Goal: Contribute content: Add original content to the website for others to see

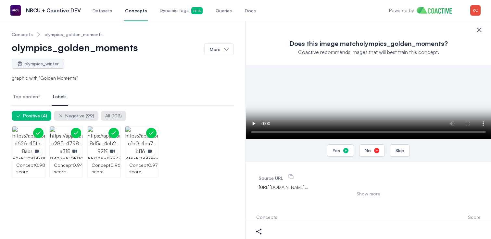
scroll to position [22, 0]
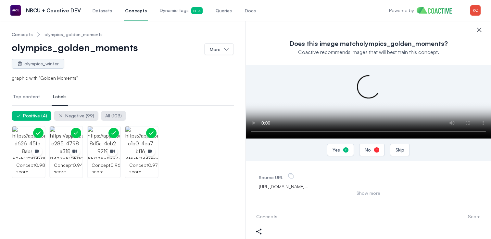
drag, startPoint x: 448, startPoint y: 192, endPoint x: 474, endPoint y: 194, distance: 26.0
click at [479, 193] on div "Source URL [URL][DOMAIN_NAME] … Show more" at bounding box center [368, 188] width 225 height 39
drag, startPoint x: 467, startPoint y: 194, endPoint x: 447, endPoint y: 194, distance: 19.5
click at [462, 190] on span "[URL][DOMAIN_NAME] …" at bounding box center [368, 186] width 219 height 6
click at [375, 196] on button "Show more" at bounding box center [368, 193] width 219 height 6
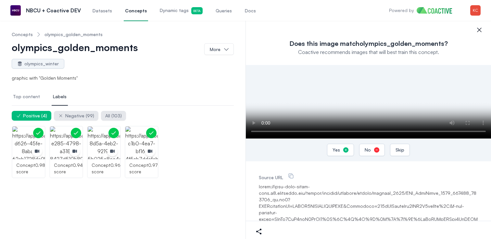
drag, startPoint x: 451, startPoint y: 193, endPoint x: 465, endPoint y: 194, distance: 14.0
drag, startPoint x: 453, startPoint y: 194, endPoint x: 459, endPoint y: 194, distance: 5.2
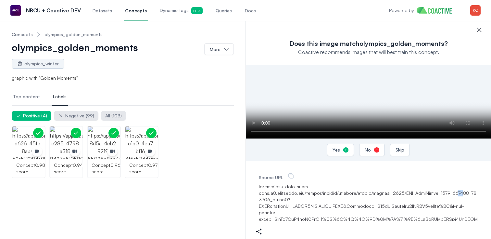
click at [136, 11] on span "Concepts" at bounding box center [136, 10] width 22 height 6
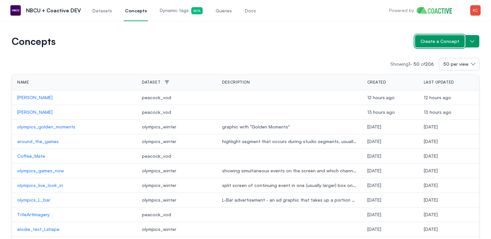
click at [434, 42] on span "Create a Concept" at bounding box center [440, 41] width 39 height 6
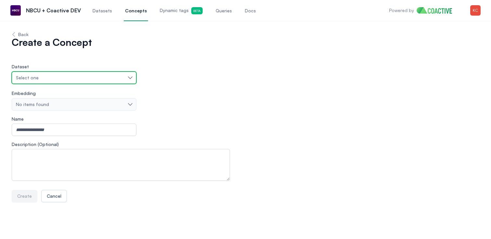
click at [64, 81] on button "Select one" at bounding box center [74, 77] width 125 height 12
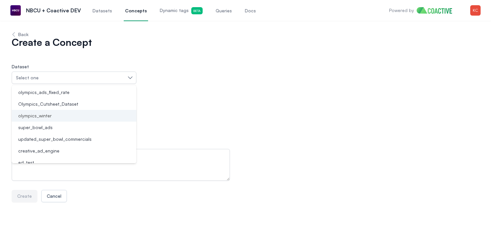
click at [40, 118] on span "olympics_winter" at bounding box center [34, 115] width 33 height 6
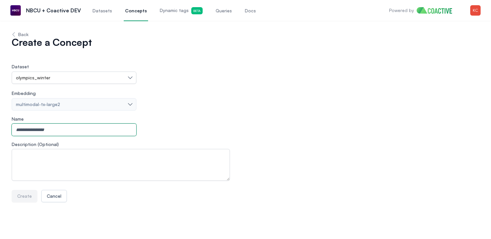
click at [50, 133] on input "Name" at bounding box center [74, 129] width 125 height 12
type input "**********"
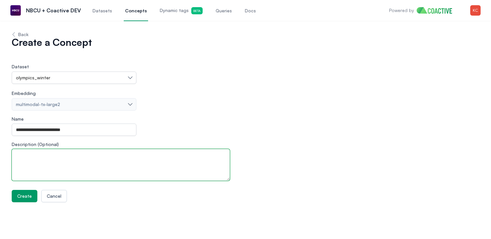
click at [79, 170] on textarea "Description (Optional)" at bounding box center [121, 165] width 218 height 32
paste textarea "**********"
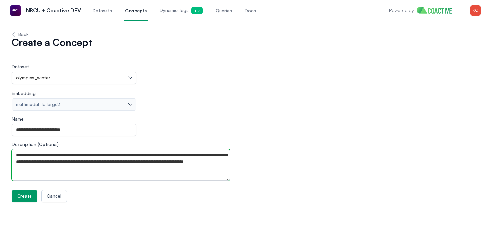
type textarea "**********"
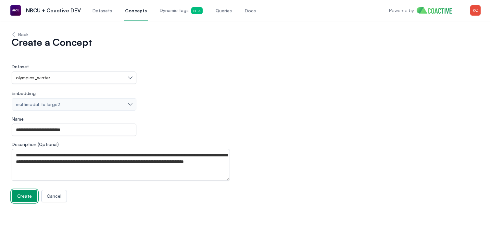
click at [27, 195] on span "Create" at bounding box center [24, 196] width 15 height 6
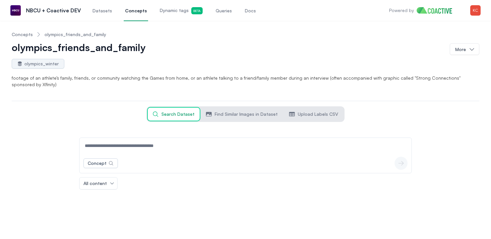
click at [158, 145] on input at bounding box center [246, 146] width 330 height 16
type input "*"
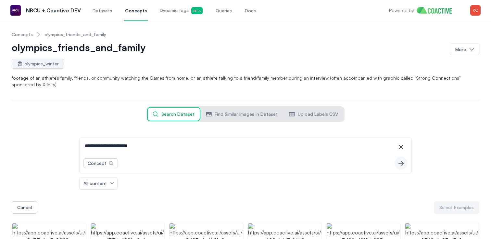
drag, startPoint x: 84, startPoint y: 146, endPoint x: 105, endPoint y: 121, distance: 33.0
click at [83, 145] on input "**********" at bounding box center [246, 146] width 330 height 16
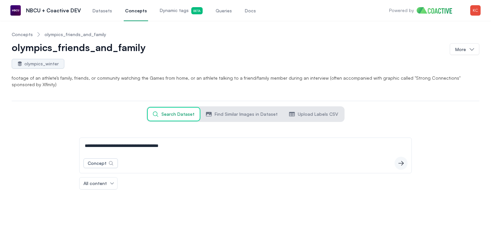
type input "**********"
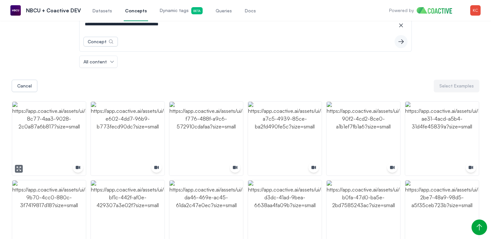
scroll to position [127, 0]
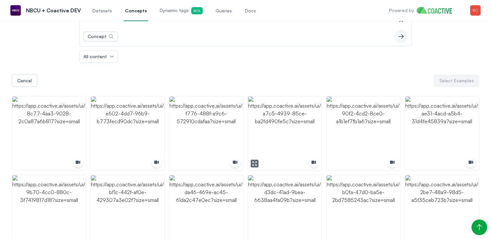
click at [301, 143] on img "button" at bounding box center [284, 133] width 73 height 73
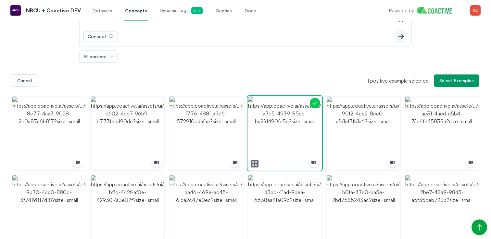
click at [296, 132] on img "button" at bounding box center [284, 133] width 73 height 73
click at [284, 130] on img "button" at bounding box center [284, 133] width 73 height 73
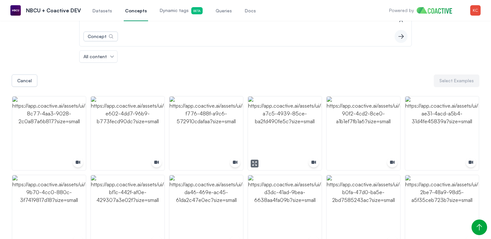
click at [257, 160] on button "button" at bounding box center [255, 164] width 8 height 8
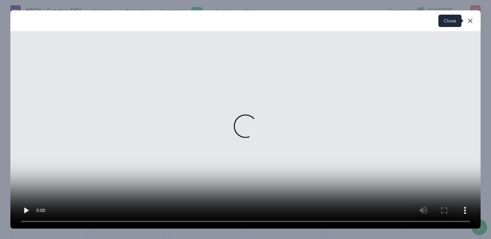
drag, startPoint x: 474, startPoint y: 20, endPoint x: 464, endPoint y: 29, distance: 13.8
click at [473, 20] on icon "button" at bounding box center [471, 21] width 8 height 8
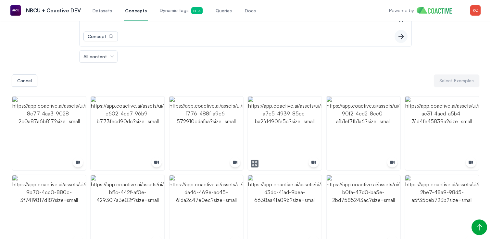
drag, startPoint x: 308, startPoint y: 117, endPoint x: 290, endPoint y: 118, distance: 17.6
click at [308, 117] on img "button" at bounding box center [284, 133] width 73 height 73
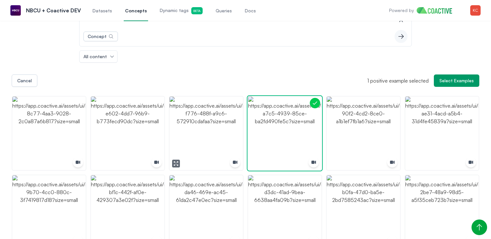
click at [177, 162] on icon "button" at bounding box center [177, 162] width 1 height 1
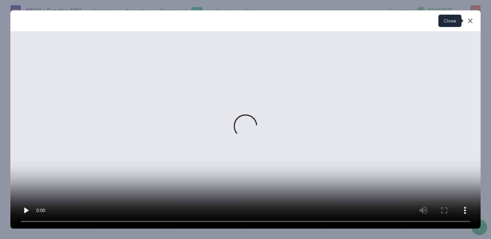
drag, startPoint x: 471, startPoint y: 20, endPoint x: 462, endPoint y: 31, distance: 13.6
click at [471, 20] on icon "button" at bounding box center [470, 21] width 5 height 5
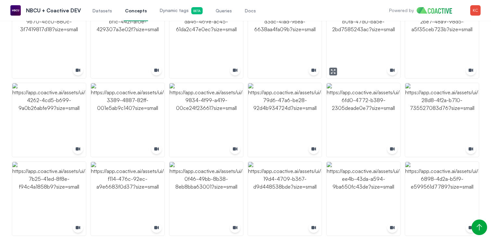
scroll to position [306, 0]
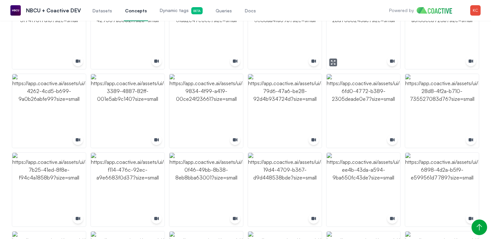
click at [332, 64] on icon "button" at bounding box center [331, 63] width 1 height 1
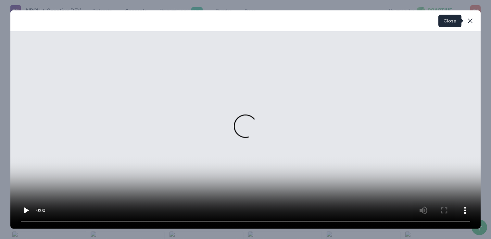
drag, startPoint x: 474, startPoint y: 20, endPoint x: 452, endPoint y: 25, distance: 22.3
click at [474, 20] on icon "button" at bounding box center [471, 21] width 8 height 8
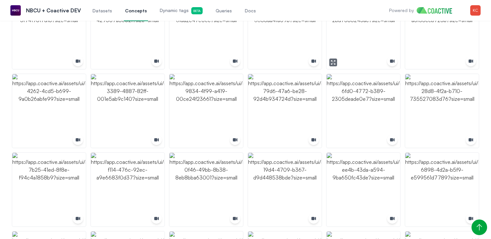
click at [383, 35] on img "button" at bounding box center [363, 31] width 73 height 73
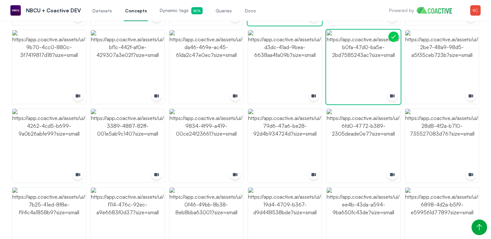
scroll to position [236, 0]
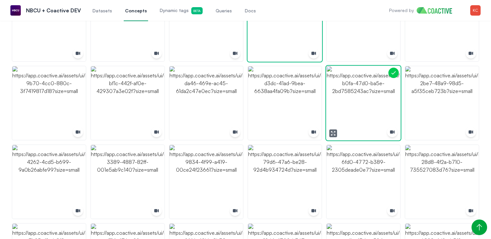
click at [382, 86] on img "button" at bounding box center [363, 102] width 73 height 73
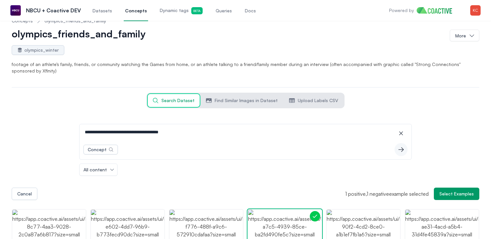
scroll to position [0, 0]
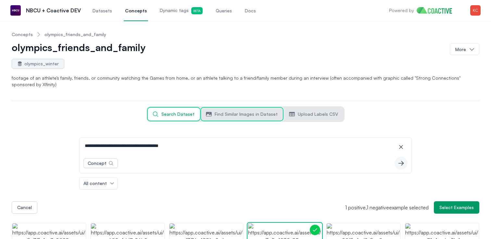
click at [251, 112] on span "Find Similar Images in Dataset" at bounding box center [246, 114] width 63 height 6
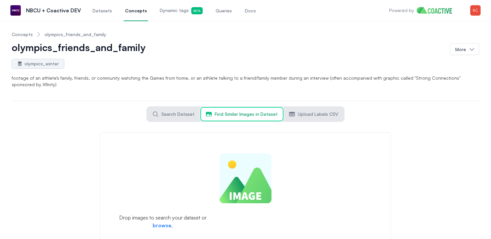
scroll to position [13, 0]
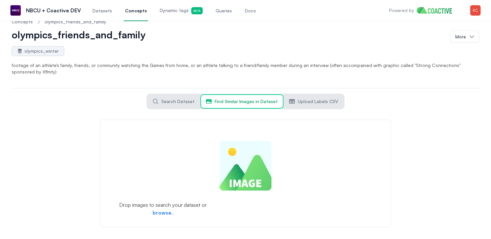
click at [162, 211] on form "Drop images to search your dataset or browse ." at bounding box center [245, 174] width 291 height 108
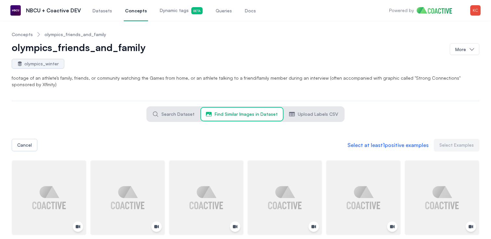
scroll to position [0, 0]
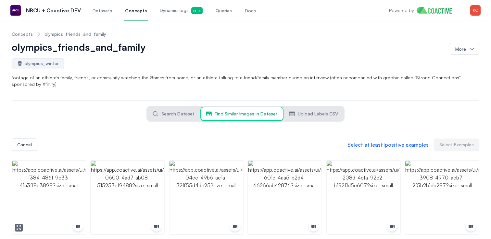
click at [35, 178] on img "button" at bounding box center [48, 197] width 73 height 73
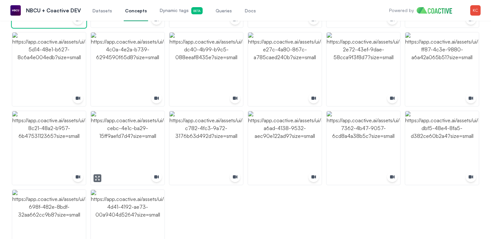
scroll to position [259, 0]
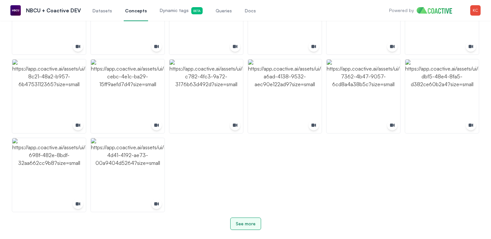
click at [246, 224] on div "See more" at bounding box center [246, 223] width 20 height 6
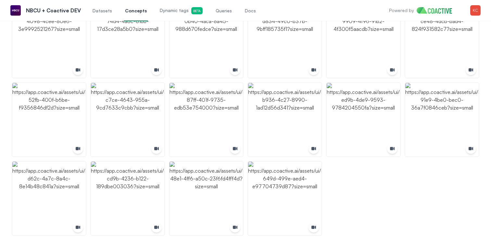
scroll to position [495, 0]
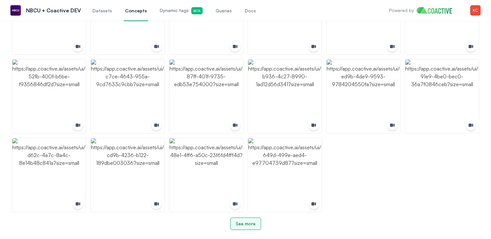
drag, startPoint x: 247, startPoint y: 223, endPoint x: 243, endPoint y: 211, distance: 12.6
click at [247, 223] on div "See more" at bounding box center [246, 223] width 20 height 6
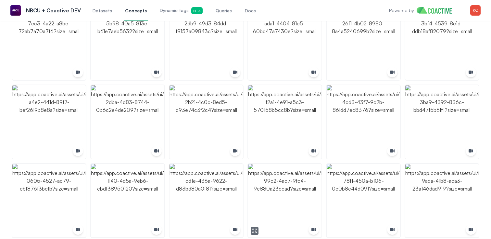
scroll to position [731, 0]
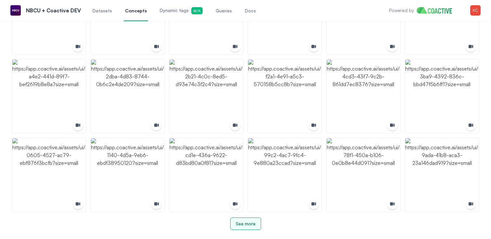
click at [247, 222] on div "See more" at bounding box center [246, 223] width 20 height 6
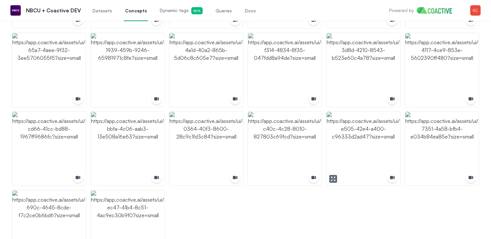
scroll to position [1013, 0]
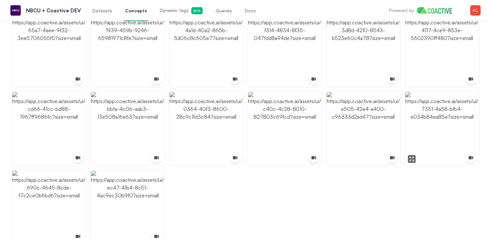
click at [441, 146] on img "button" at bounding box center [442, 128] width 73 height 73
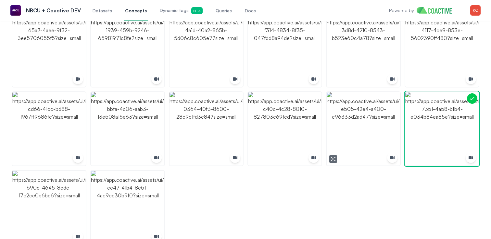
click at [352, 119] on img "button" at bounding box center [363, 128] width 73 height 73
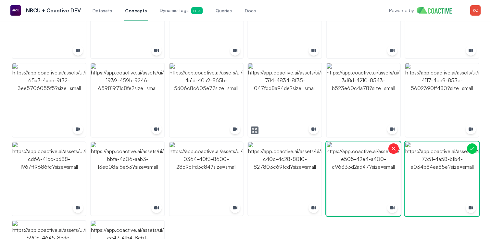
scroll to position [962, 0]
click at [255, 129] on icon "button" at bounding box center [254, 131] width 5 height 5
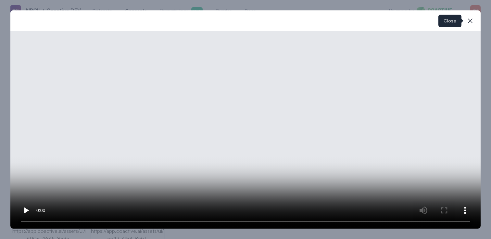
click at [471, 21] on icon "button" at bounding box center [470, 21] width 5 height 5
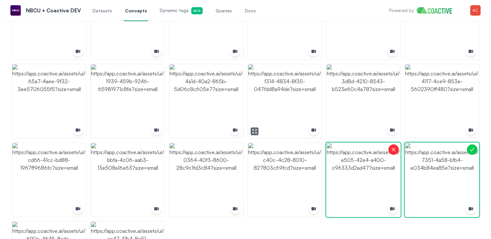
click at [304, 81] on img "button" at bounding box center [284, 100] width 73 height 73
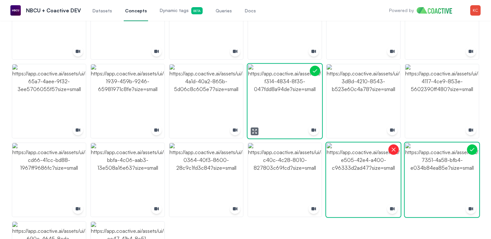
click at [304, 81] on img "button" at bounding box center [284, 100] width 73 height 73
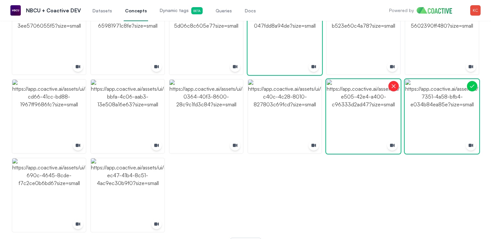
scroll to position [1045, 0]
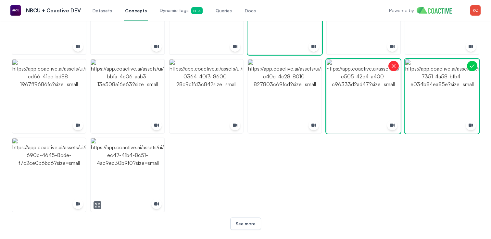
click at [98, 207] on icon "button" at bounding box center [98, 206] width 1 height 1
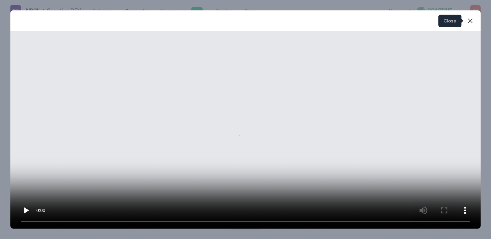
click at [475, 19] on button "close-modal" at bounding box center [470, 20] width 13 height 13
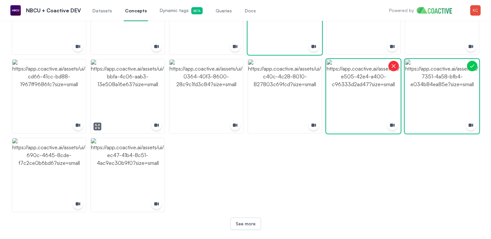
click at [98, 127] on icon "button" at bounding box center [97, 126] width 5 height 5
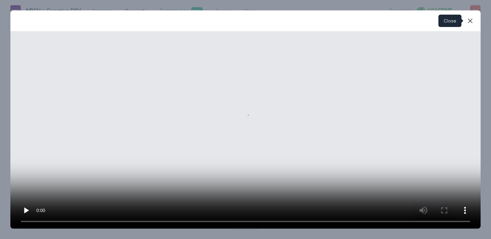
drag, startPoint x: 472, startPoint y: 20, endPoint x: 335, endPoint y: 68, distance: 144.4
click at [471, 20] on icon "button" at bounding box center [471, 21] width 8 height 8
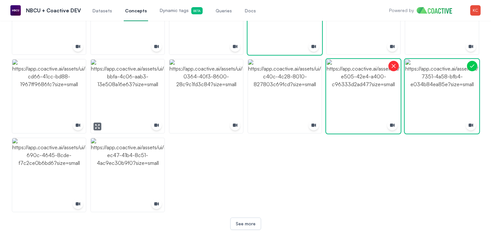
click at [128, 104] on img "button" at bounding box center [127, 95] width 73 height 73
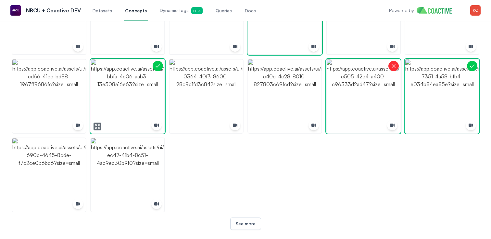
drag, startPoint x: 128, startPoint y: 104, endPoint x: 136, endPoint y: 112, distance: 11.3
click at [128, 104] on img "button" at bounding box center [127, 95] width 73 height 73
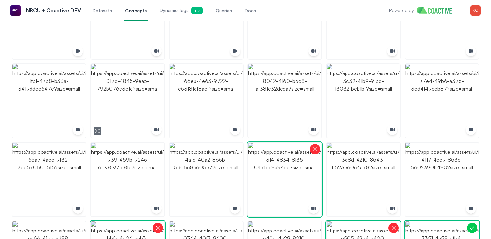
scroll to position [880, 0]
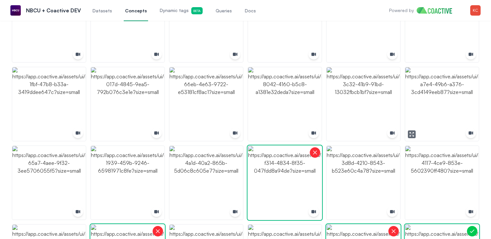
click at [453, 104] on img "button" at bounding box center [442, 103] width 73 height 73
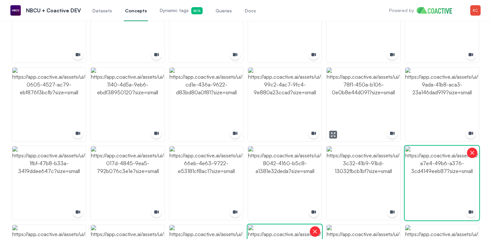
scroll to position [801, 0]
click at [255, 134] on icon "button" at bounding box center [254, 134] width 5 height 5
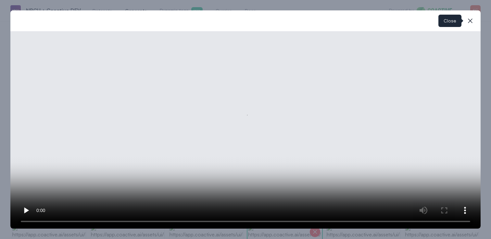
click at [470, 22] on icon "button" at bounding box center [471, 21] width 8 height 8
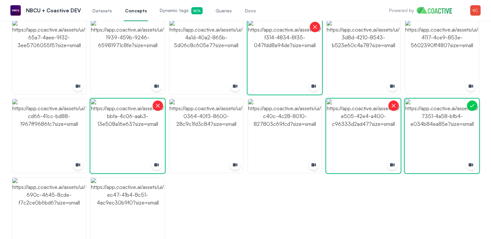
scroll to position [1045, 0]
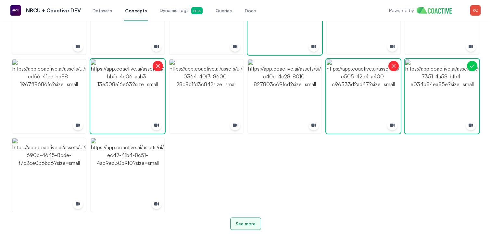
click at [240, 222] on div "See more" at bounding box center [246, 223] width 20 height 6
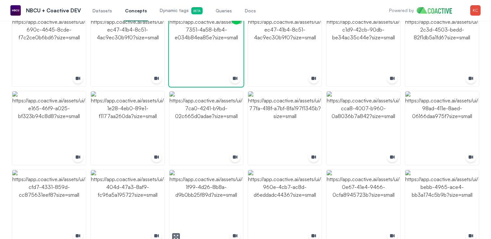
scroll to position [1171, 0]
click at [446, 154] on img "button" at bounding box center [442, 127] width 73 height 73
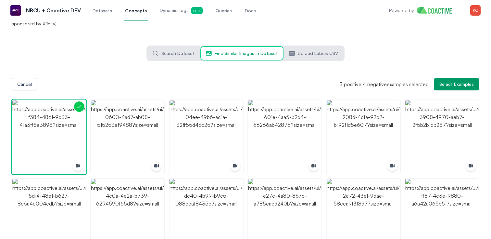
scroll to position [0, 0]
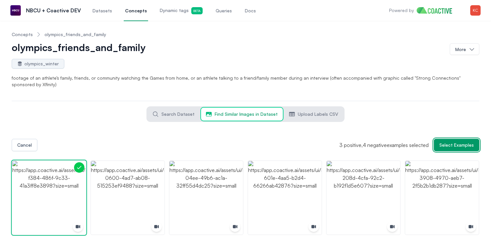
click at [454, 146] on span "Select Examples" at bounding box center [457, 145] width 34 height 6
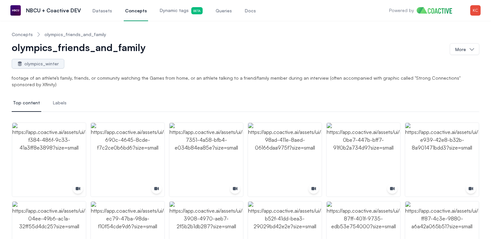
drag, startPoint x: 57, startPoint y: 102, endPoint x: 64, endPoint y: 101, distance: 7.2
click at [57, 102] on span "Labels" at bounding box center [60, 102] width 14 height 6
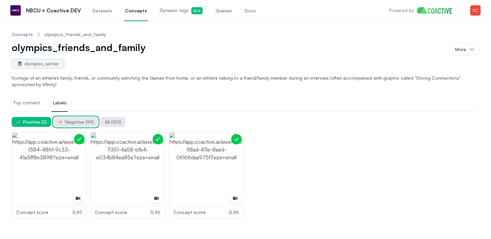
click at [74, 121] on span "Negative ( 99 )" at bounding box center [79, 122] width 29 height 6
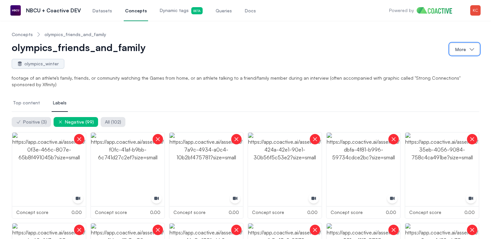
click at [466, 52] on button "More" at bounding box center [465, 49] width 30 height 12
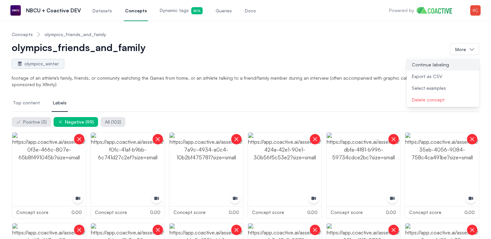
click at [427, 64] on button "Continue labeling" at bounding box center [443, 65] width 73 height 12
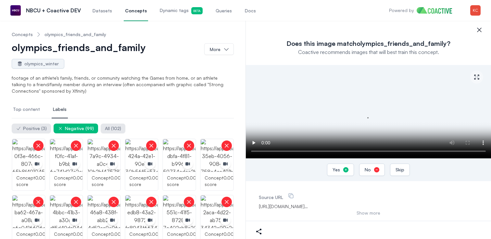
scroll to position [3, 0]
click at [341, 167] on button "Yes" at bounding box center [340, 169] width 27 height 12
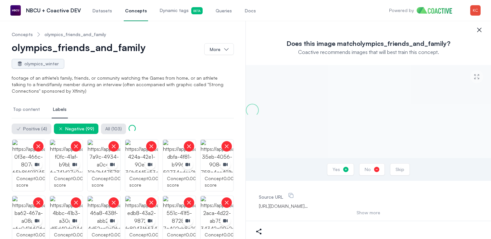
scroll to position [0, 0]
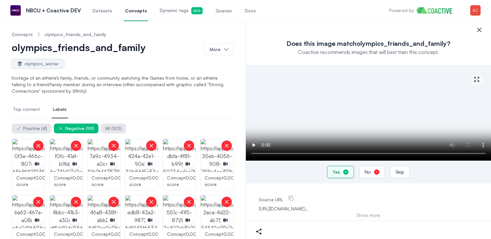
click at [338, 172] on div "Yes" at bounding box center [336, 172] width 7 height 6
click at [343, 173] on icon "button" at bounding box center [346, 172] width 6 height 6
click at [343, 171] on icon "button" at bounding box center [346, 172] width 6 height 6
click at [342, 172] on button "Yes" at bounding box center [340, 172] width 27 height 12
click at [480, 79] on icon "button" at bounding box center [477, 79] width 6 height 6
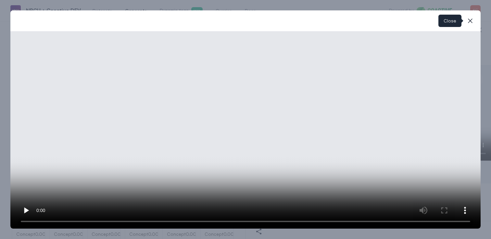
click at [472, 21] on icon "button" at bounding box center [471, 21] width 8 height 8
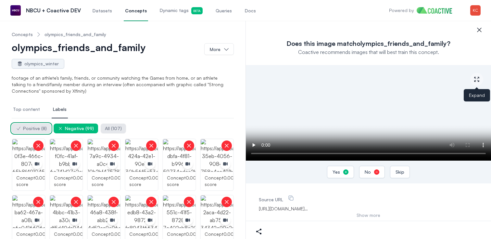
click at [33, 130] on span "Positive ( 8 )" at bounding box center [35, 128] width 24 height 6
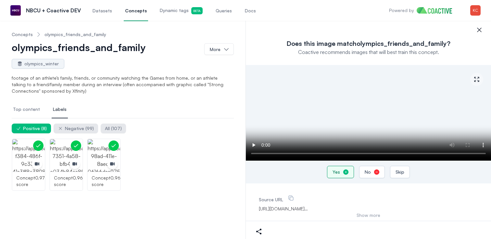
click at [343, 171] on icon "button" at bounding box center [346, 172] width 6 height 6
